Goal: Information Seeking & Learning: Find specific fact

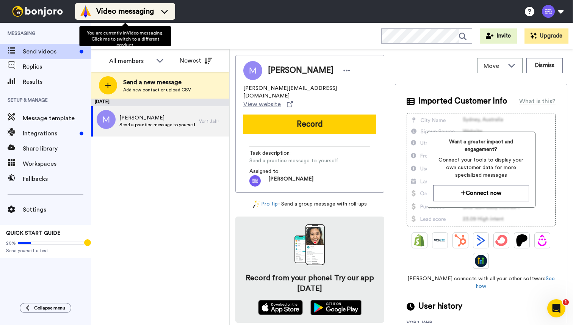
click at [170, 11] on icon at bounding box center [164, 12] width 12 height 8
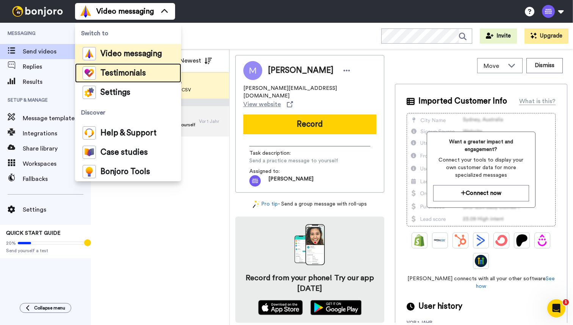
click at [143, 74] on span "Testimonials" at bounding box center [122, 73] width 45 height 8
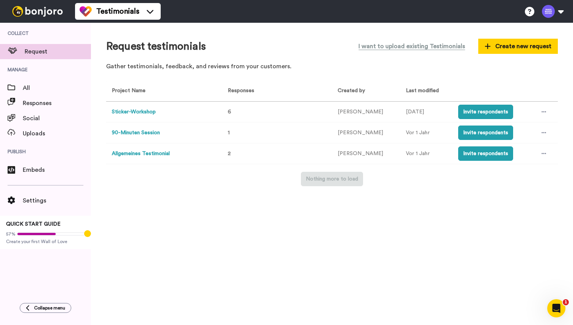
click at [142, 135] on button "90-Minuten Session" at bounding box center [136, 133] width 48 height 8
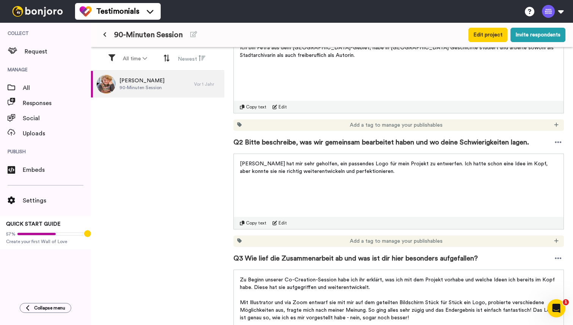
scroll to position [108, 0]
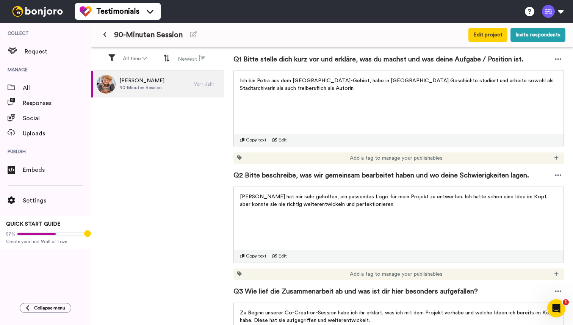
click at [106, 33] on icon at bounding box center [104, 34] width 3 height 5
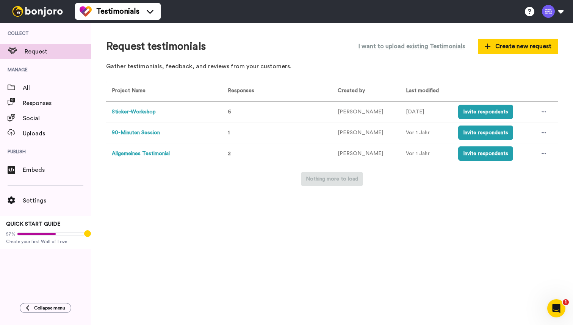
click at [166, 152] on button "Allgemeines Testimonial" at bounding box center [141, 154] width 58 height 8
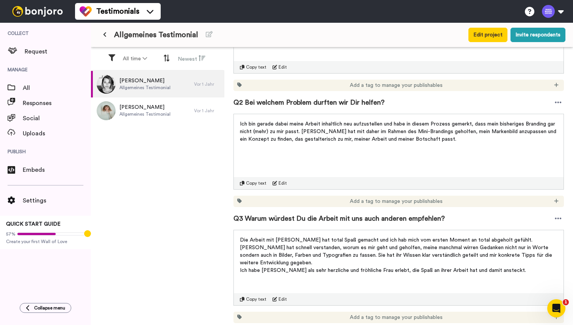
scroll to position [185, 0]
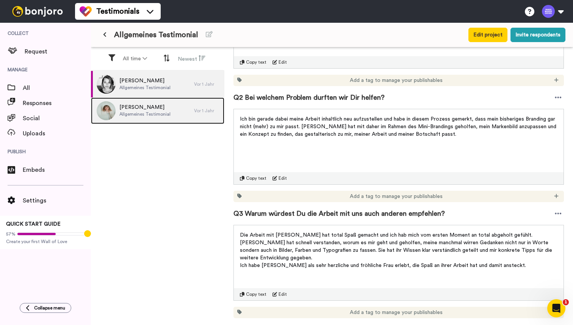
click at [159, 107] on span "[PERSON_NAME]" at bounding box center [144, 107] width 51 height 8
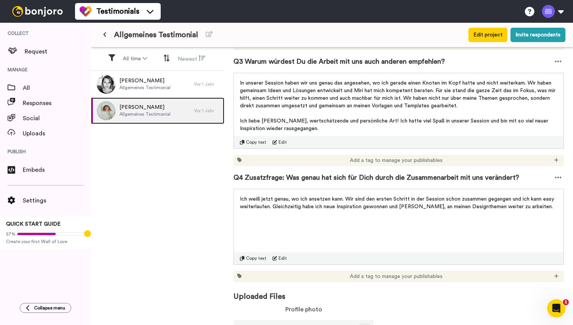
scroll to position [337, 0]
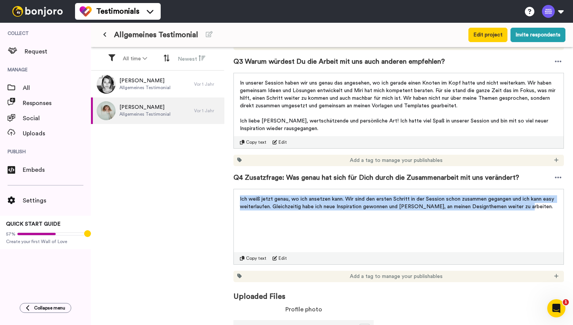
drag, startPoint x: 239, startPoint y: 198, endPoint x: 567, endPoint y: 210, distance: 328.6
click at [567, 210] on div "Viktoria Permission given Project : Allgemeines Testimonial Responded : [DATE] …" at bounding box center [398, 186] width 348 height 279
copy span "Ich weiß jetzt genau, wo ich ansetzen kann. Wir sind den ersten Schritt in der …"
click at [34, 92] on span "All" at bounding box center [57, 87] width 68 height 9
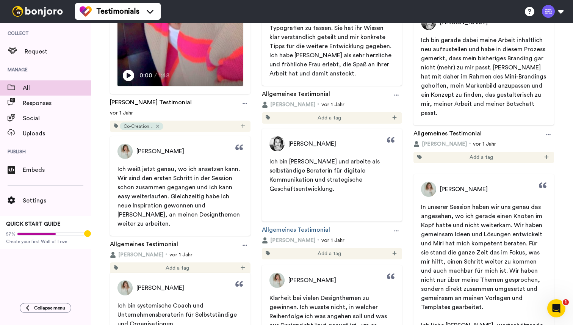
scroll to position [995, 0]
